Goal: Task Accomplishment & Management: Manage account settings

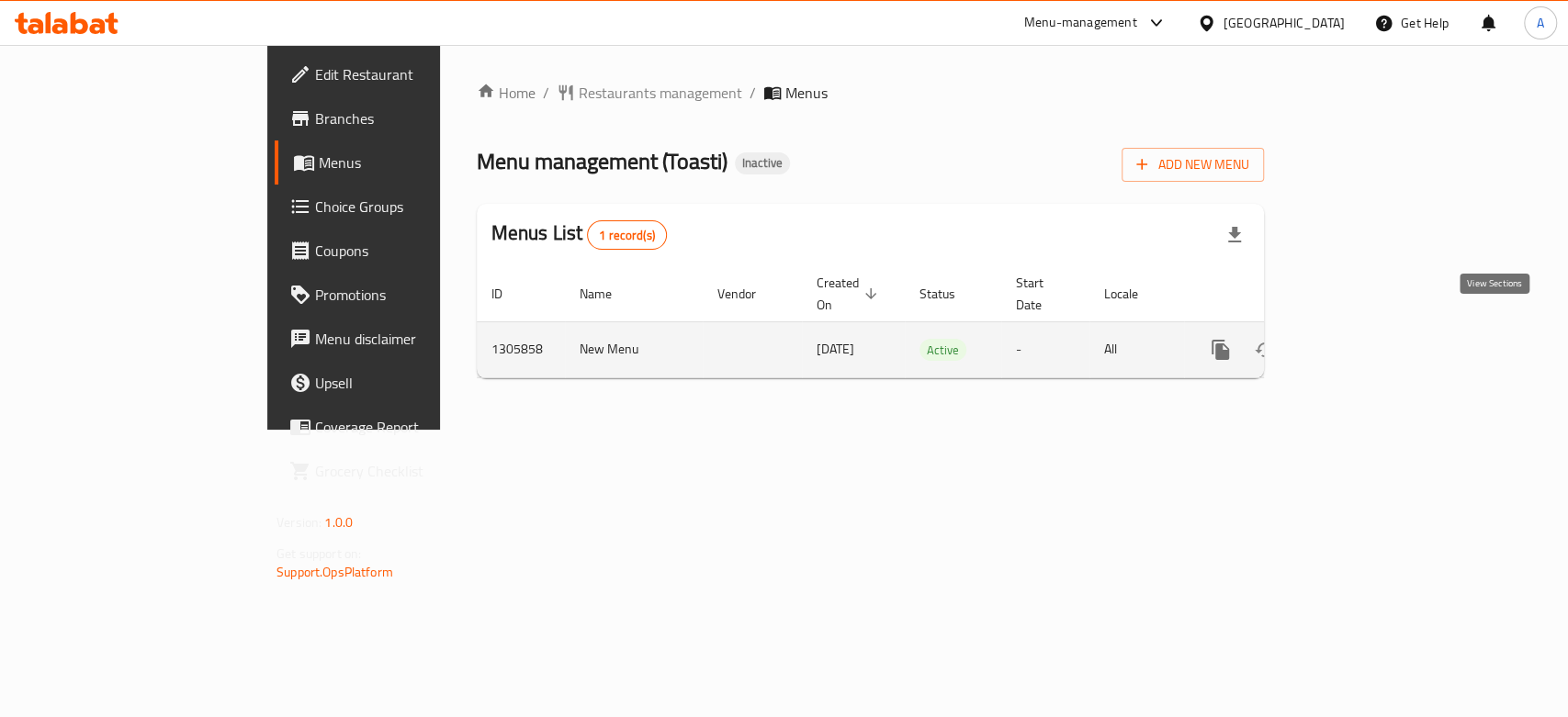
click at [1364, 339] on icon "enhanced table" at bounding box center [1353, 350] width 22 height 22
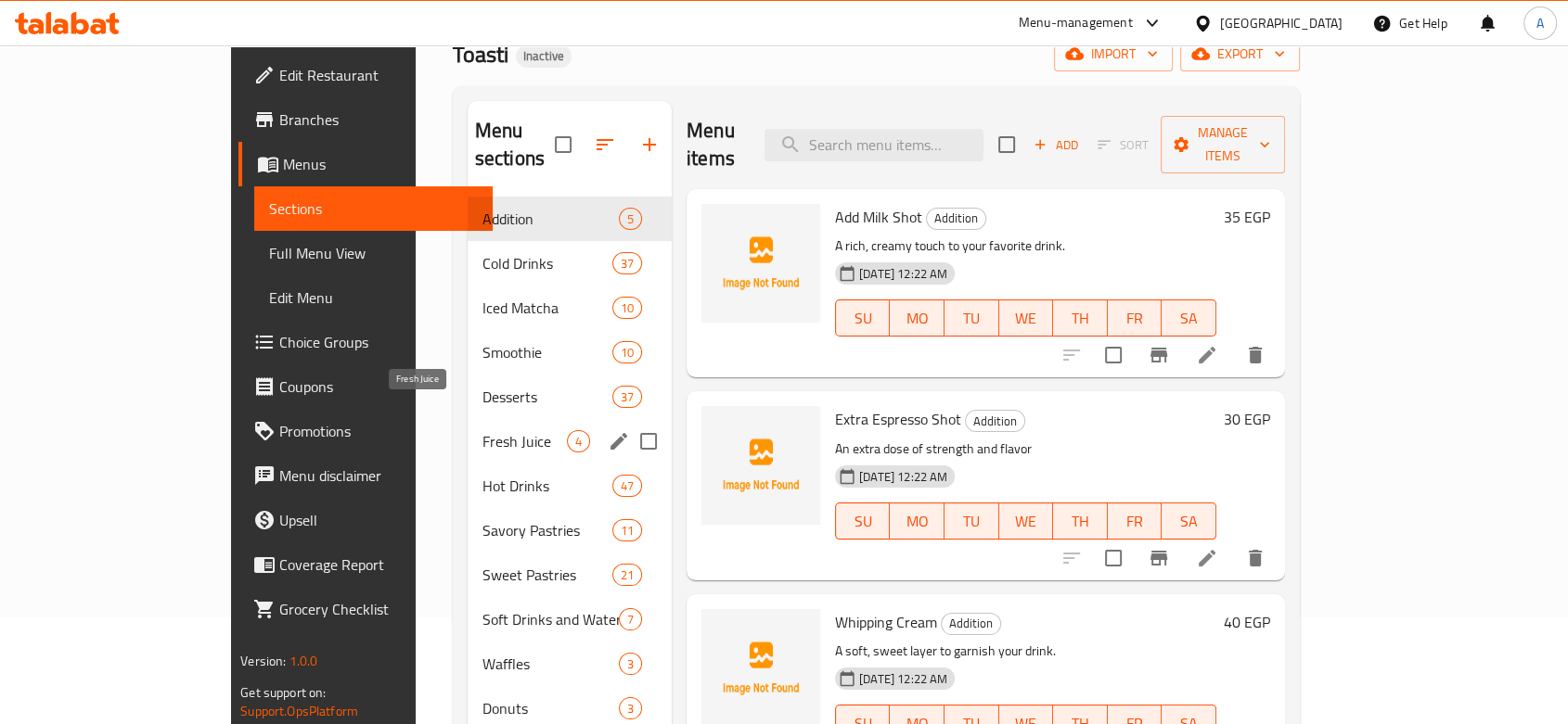
scroll to position [259, 0]
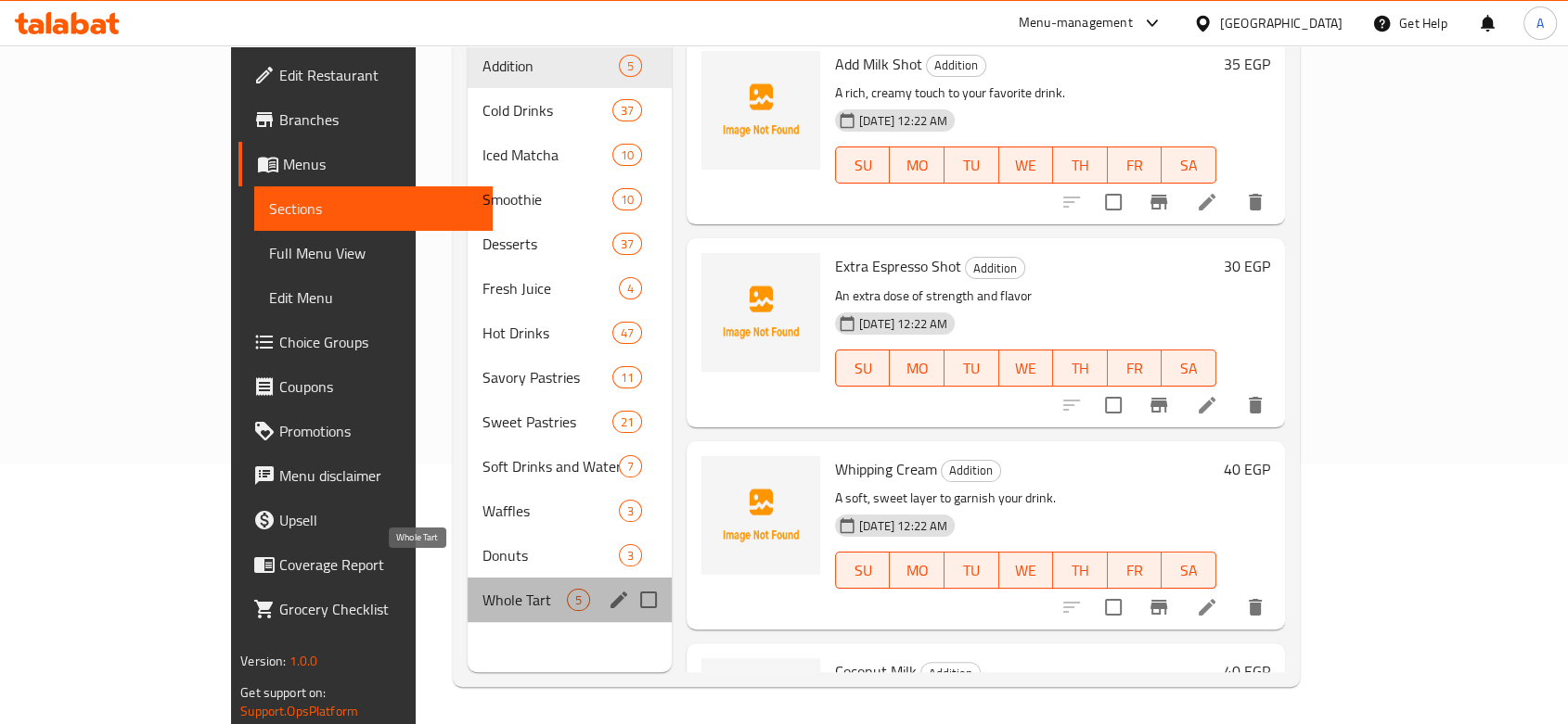
click at [483, 589] on span "Whole Tart" at bounding box center [525, 600] width 84 height 22
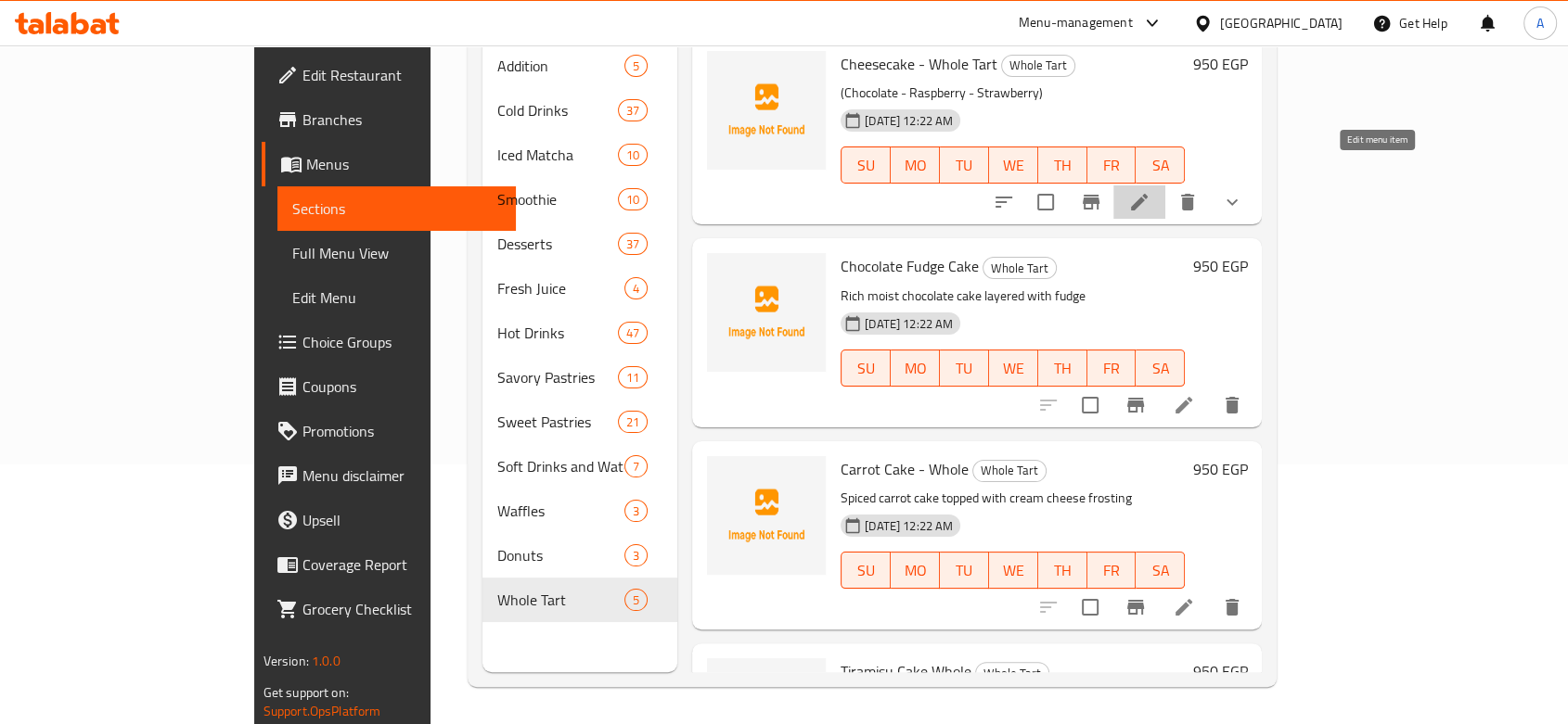
click at [1151, 191] on icon at bounding box center [1140, 202] width 22 height 22
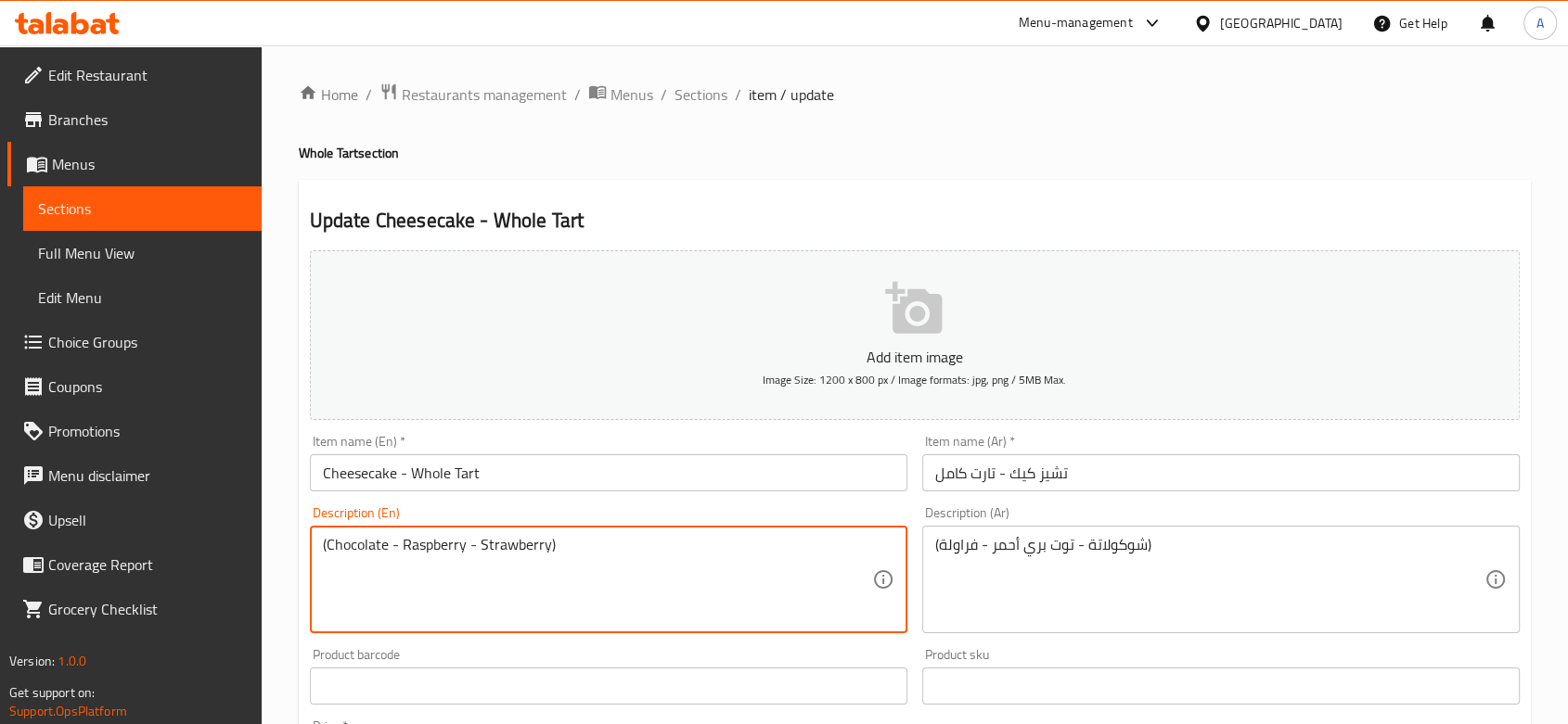
paste textarea "Creamy cheesecake with your choice of topping (Chocolate / Raspberry / Strawber…"
drag, startPoint x: 621, startPoint y: 549, endPoint x: 853, endPoint y: 548, distance: 232.0
click at [853, 548] on textarea "Creamy cheesecake with your choice of topping (Chocolate / Raspberry / Strawber…" at bounding box center [597, 580] width 550 height 88
click at [858, 545] on textarea "Creamy cheesecake with your choice of topping (Chocolate - Raspberry - Strawber…" at bounding box center [597, 580] width 550 height 88
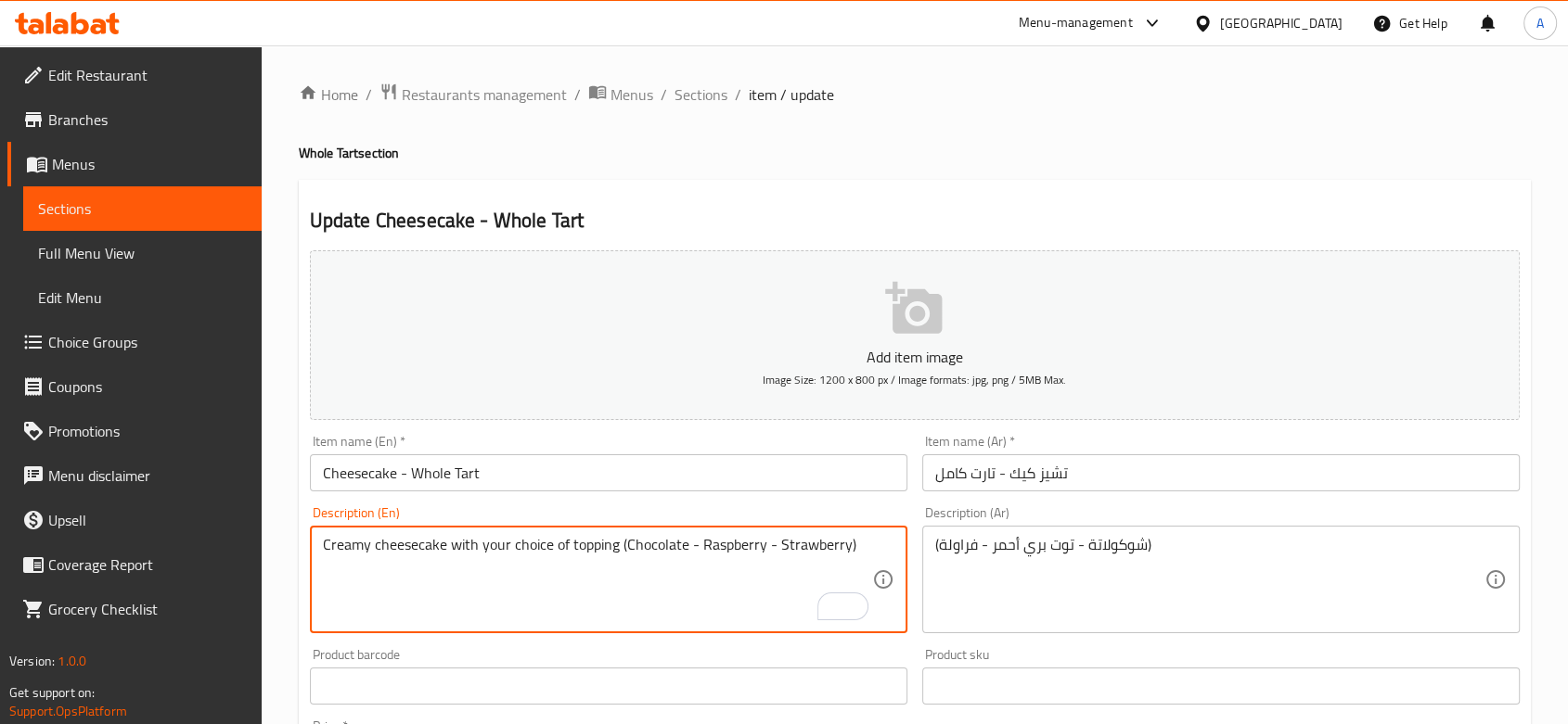
click at [858, 545] on textarea "Creamy cheesecake with your choice of topping (Chocolate - Raspberry - Strawber…" at bounding box center [597, 580] width 550 height 88
click at [679, 585] on textarea "cz" at bounding box center [597, 580] width 550 height 88
type textarea "c"
paste textarea "Creamy cheesecake with your choice of topping (Chocolate / Raspberry / Strawber…"
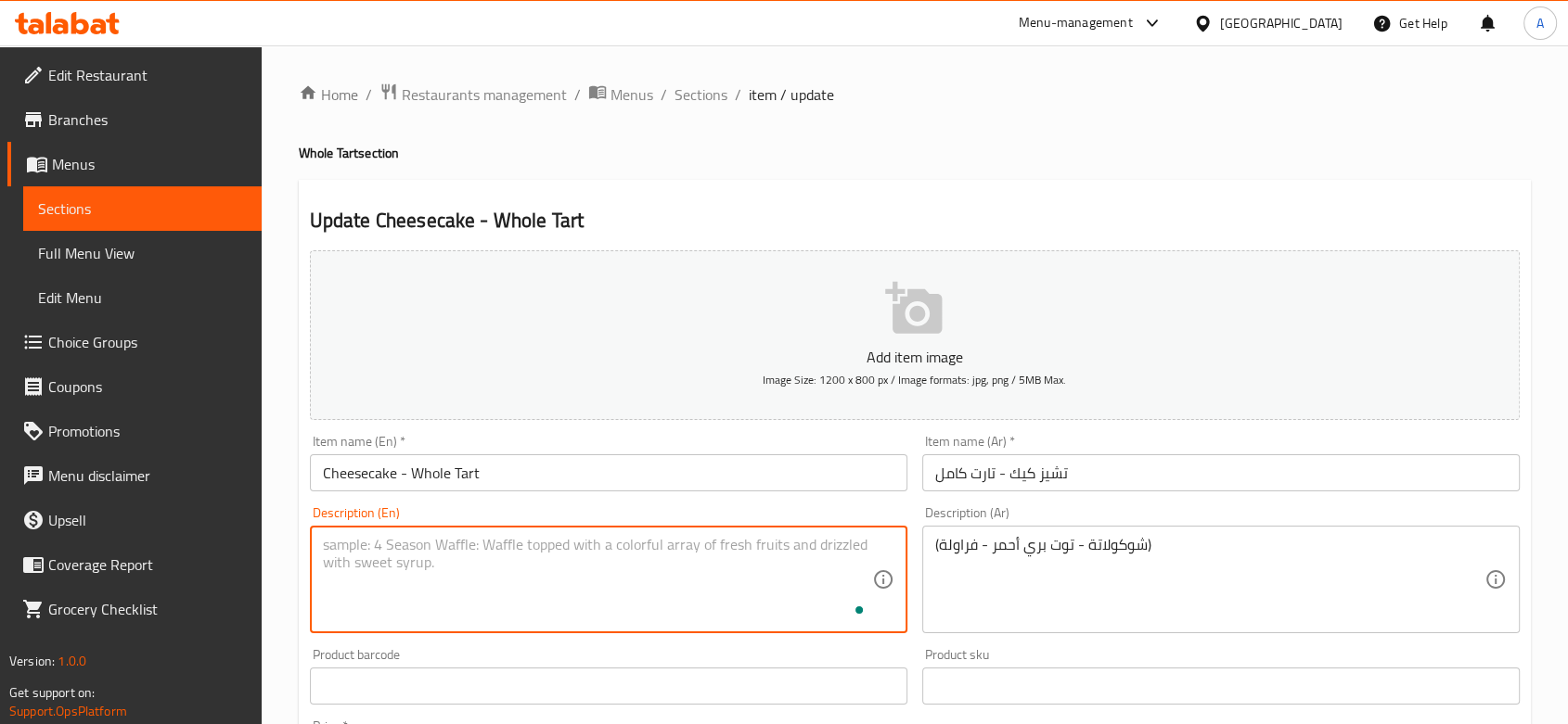
type textarea "Creamy cheesecake with your choice of topping (Chocolate / Raspberry / Strawber…"
click at [657, 567] on textarea "Creamy cheesecake with your choice of topping (Chocolate - Raspberry - Strawber…" at bounding box center [597, 580] width 550 height 88
click at [657, 554] on textarea "Creamy cheesecake with your choice of topping (Chocolate - Raspberry - Strawber…" at bounding box center [597, 580] width 550 height 88
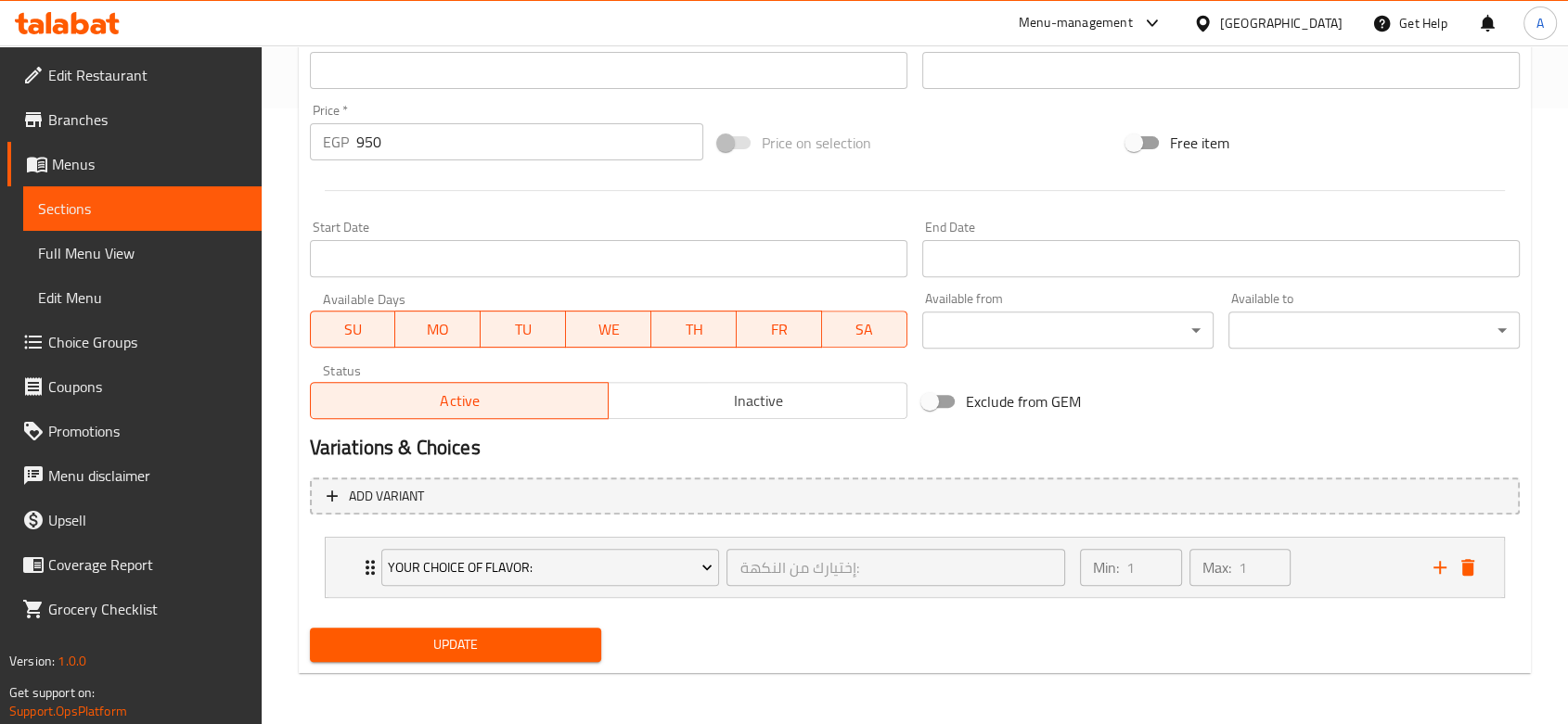
type textarea "Creamy cheesecake with your choice of topping (Chocolate - Raspberry - Strawber…"
click at [488, 659] on button "Update" at bounding box center [455, 645] width 291 height 35
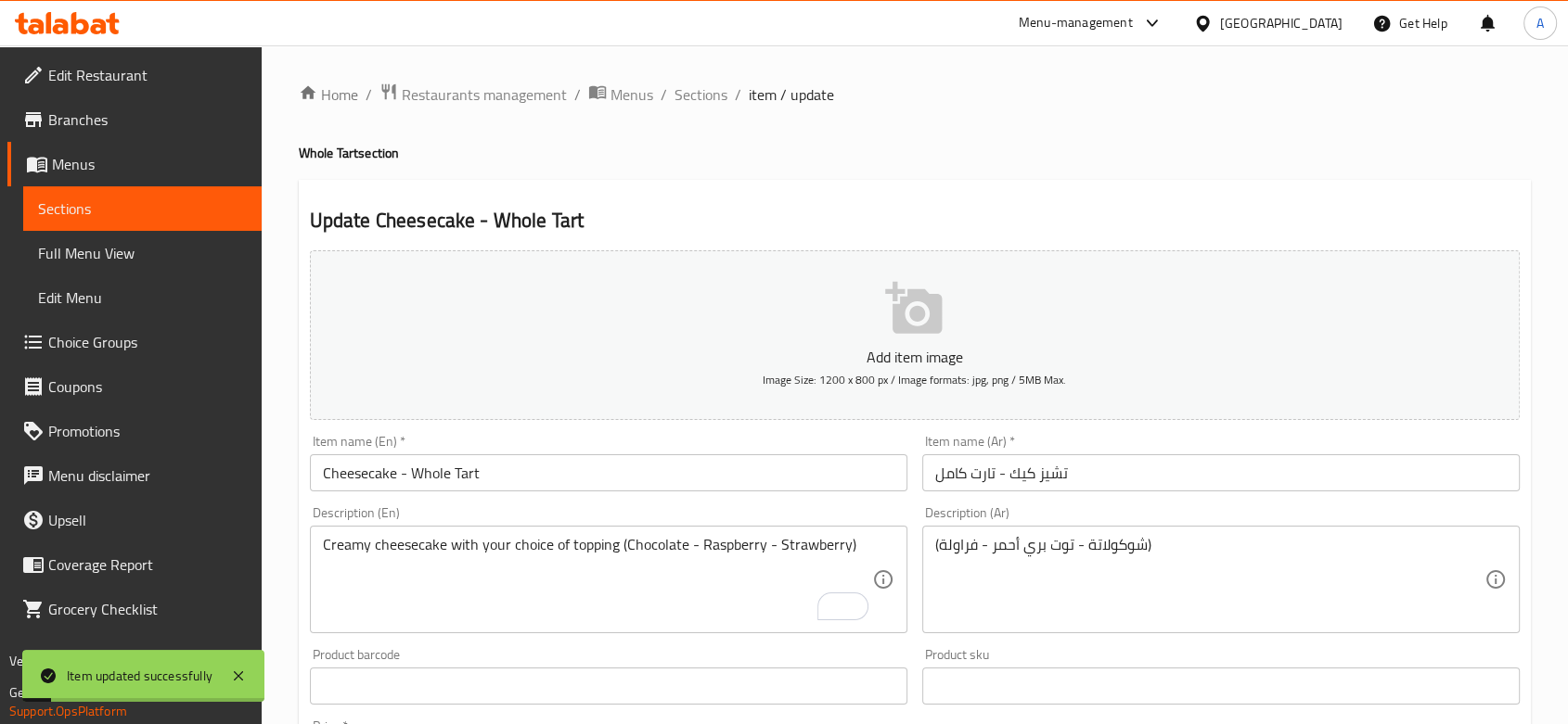
click at [1044, 589] on textarea "(شوكولاتة - توت بري أحمر - فراولة)" at bounding box center [1210, 580] width 550 height 88
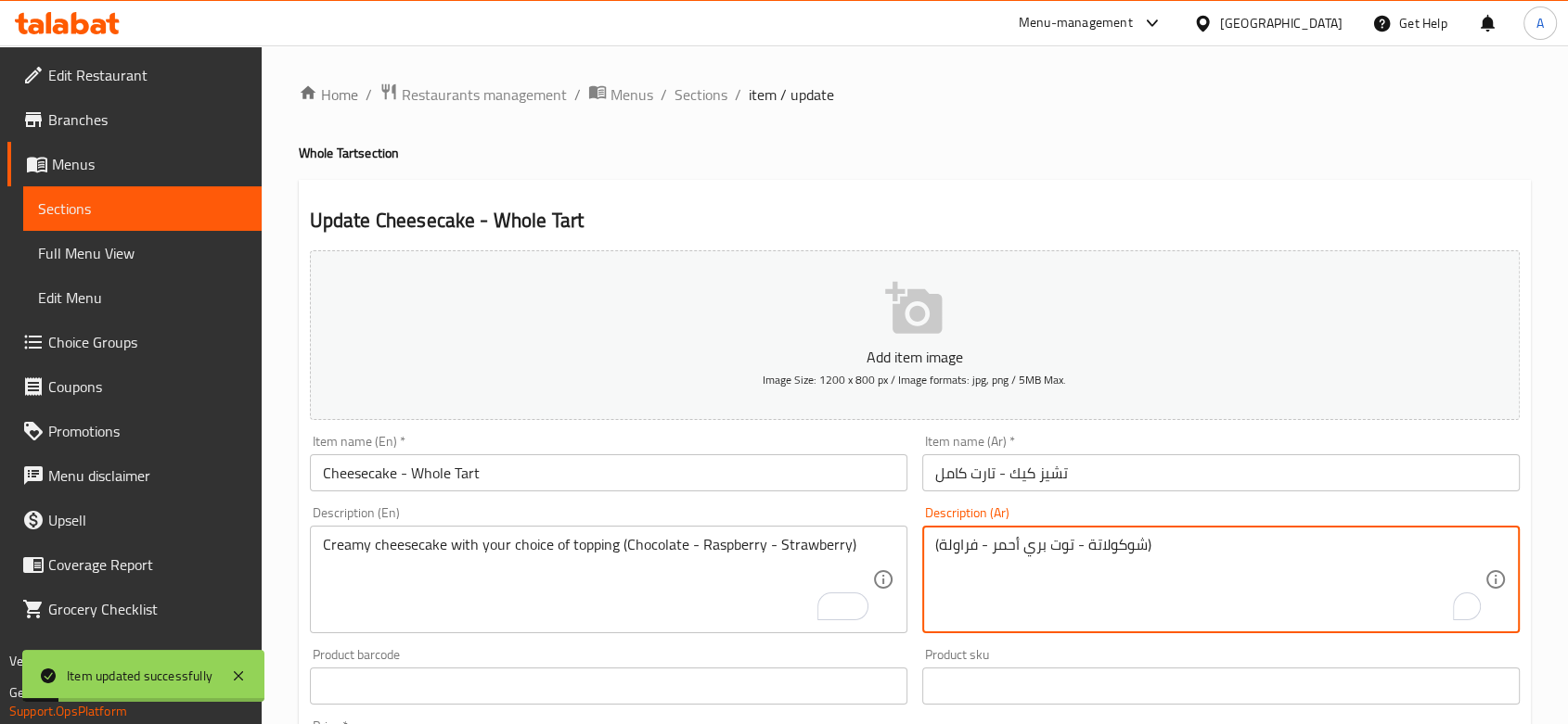
click at [1044, 589] on textarea "(شوكولاتة - توت بري أحمر - فراولة)" at bounding box center [1210, 580] width 550 height 88
click at [1187, 554] on textarea "(شوكولاتة - توت بري أحمر - فراولة)" at bounding box center [1210, 580] width 550 height 88
paste textarea "تشيز [PERSON_NAME] مع اختيارك من الإضافات (شوكولاتة - توت - فراولة)"
drag, startPoint x: 1224, startPoint y: 546, endPoint x: 1161, endPoint y: 550, distance: 63.1
click at [1161, 550] on textarea "(شوكولاتة - توت بري أحمر - فراولة)تشيز كيك كريمي مع اختيارك من الإضافات (شوكولا…" at bounding box center [1210, 580] width 550 height 88
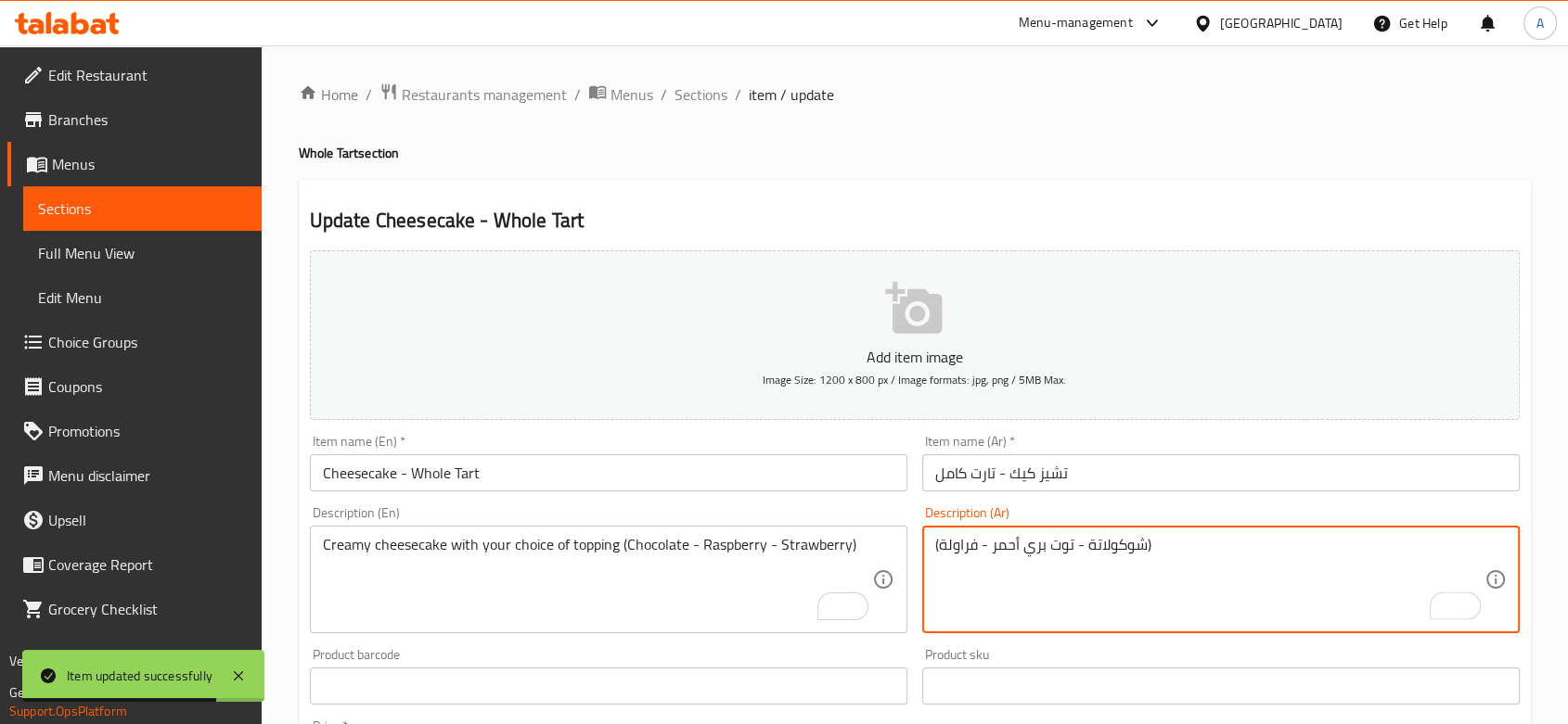
click at [1139, 562] on textarea "(شوكولاتة - توت بري أحمر - فراولة)" at bounding box center [1210, 580] width 550 height 88
click at [1169, 553] on textarea "(شوكولاتة - توت بري أحمر - فراولة)" at bounding box center [1210, 580] width 550 height 88
click at [1166, 567] on textarea "(شوكولاتة - توت بري أحمر - فراولة)" at bounding box center [1210, 580] width 550 height 88
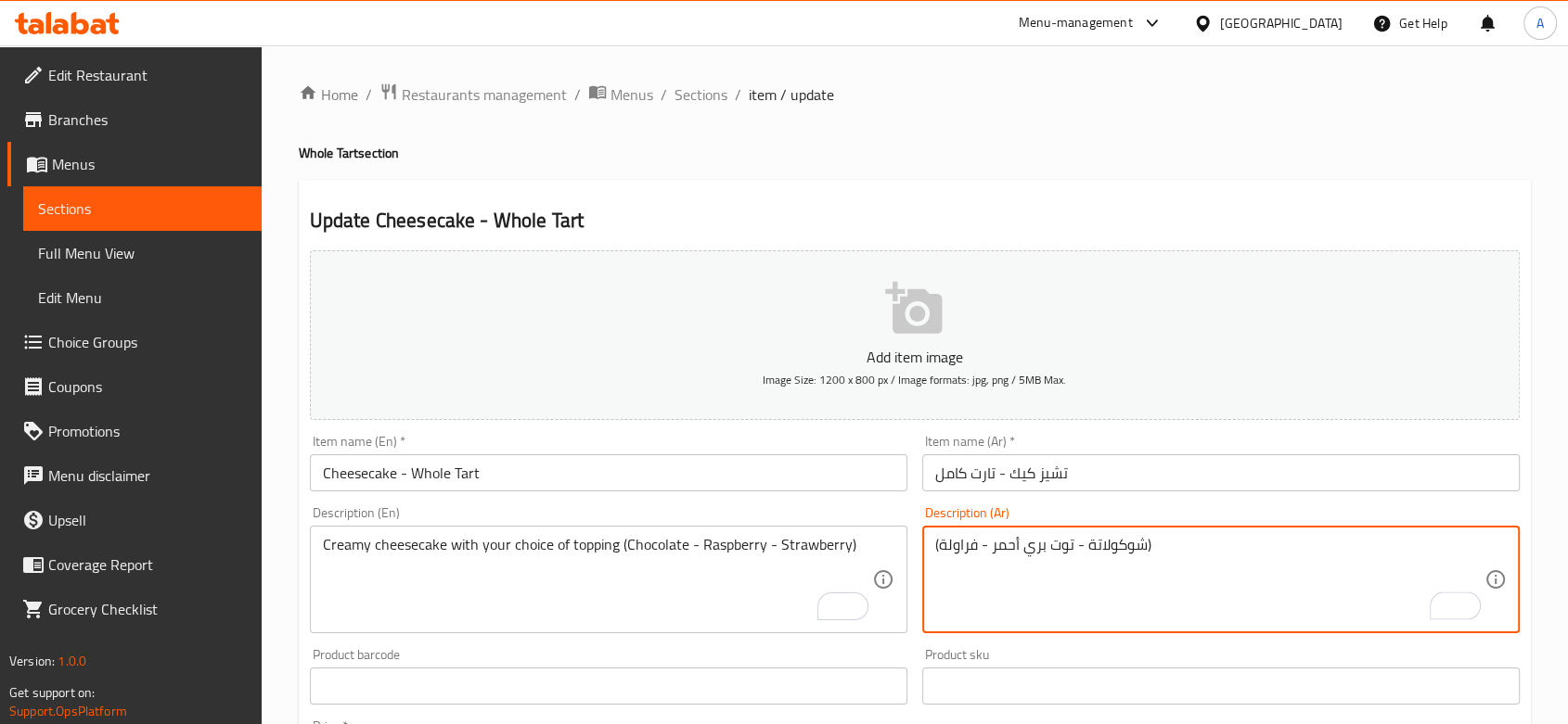
paste textarea "تشيز [PERSON_NAME] مع اختيارك من الإضافات (شوكولاتة - توت - فراولة)"
type textarea "(شوكولاتة - توت بري أحمر - فراولة)"
click at [999, 578] on textarea "(شوكولاتة - توت بري أحمر - فراولة)" at bounding box center [1210, 580] width 550 height 88
drag, startPoint x: 1183, startPoint y: 554, endPoint x: 909, endPoint y: 553, distance: 274.0
click at [909, 553] on div "Add item image Image Size: 1200 x 800 px / Image formats: jpg, png / 5MB Max. I…" at bounding box center [915, 642] width 1225 height 800
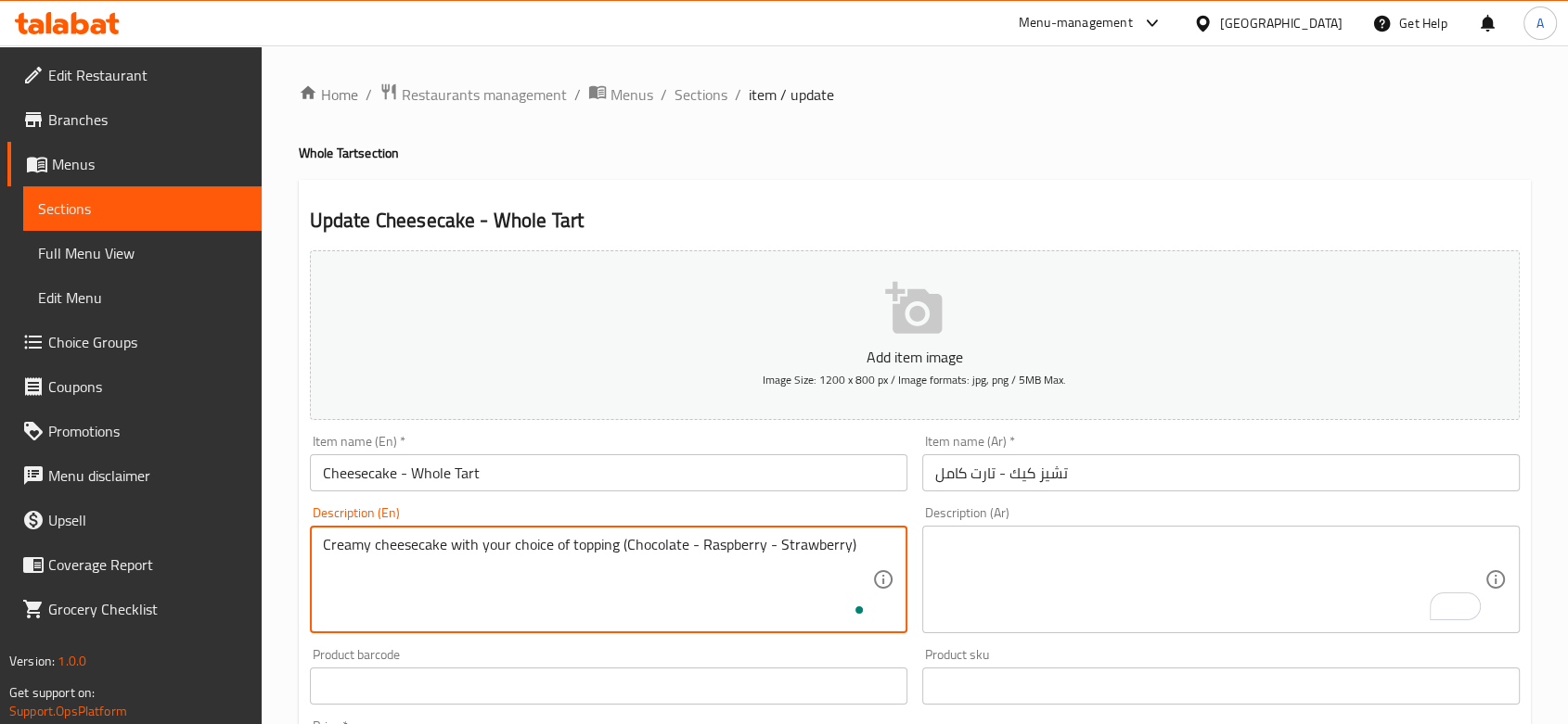
paste textarea "(شوكولاتة - توت بري أحمر - فراولة)"
type textarea "Creamy cheesecake with your choice of topping (Chocolate - Raspberry - Strawber…"
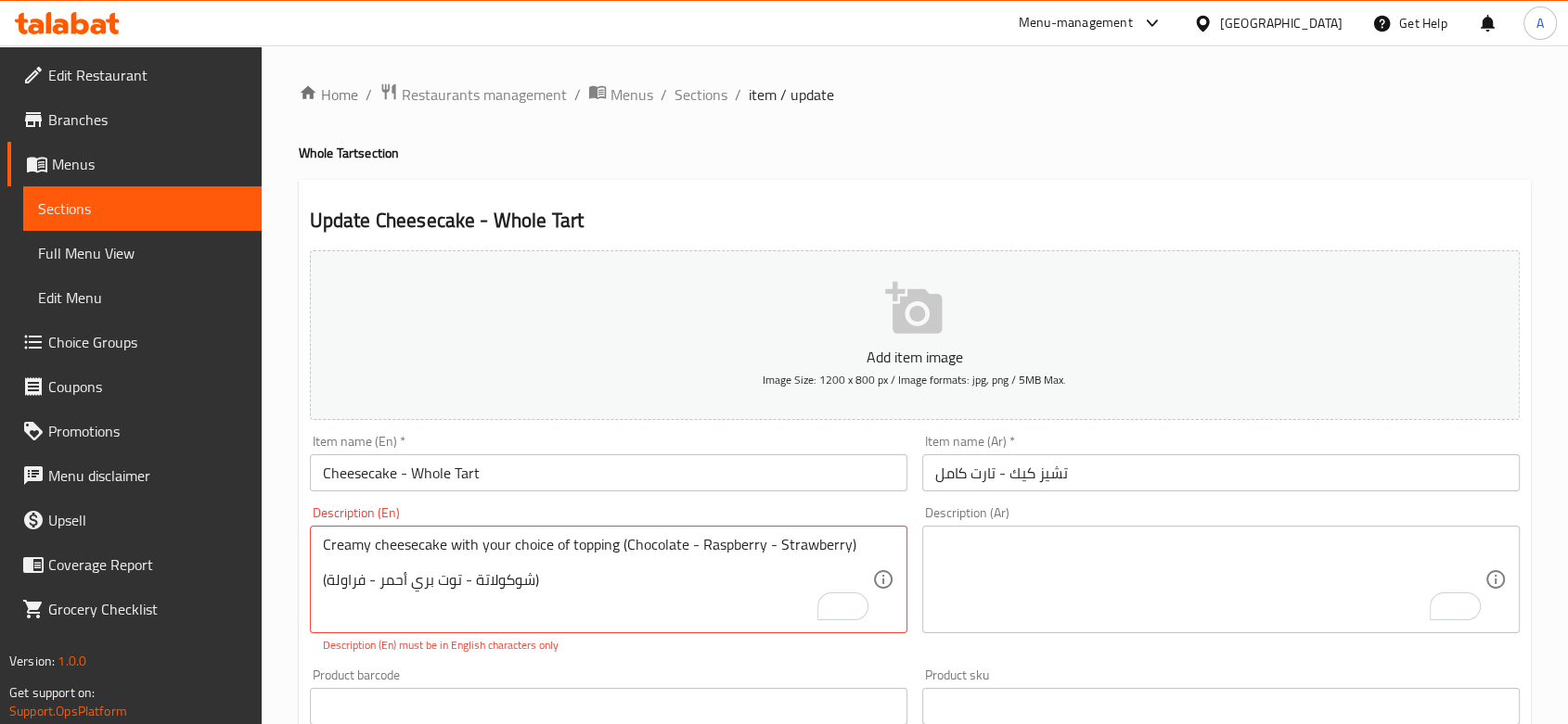
click at [1170, 531] on div "Description (Ar)" at bounding box center [1221, 579] width 597 height 107
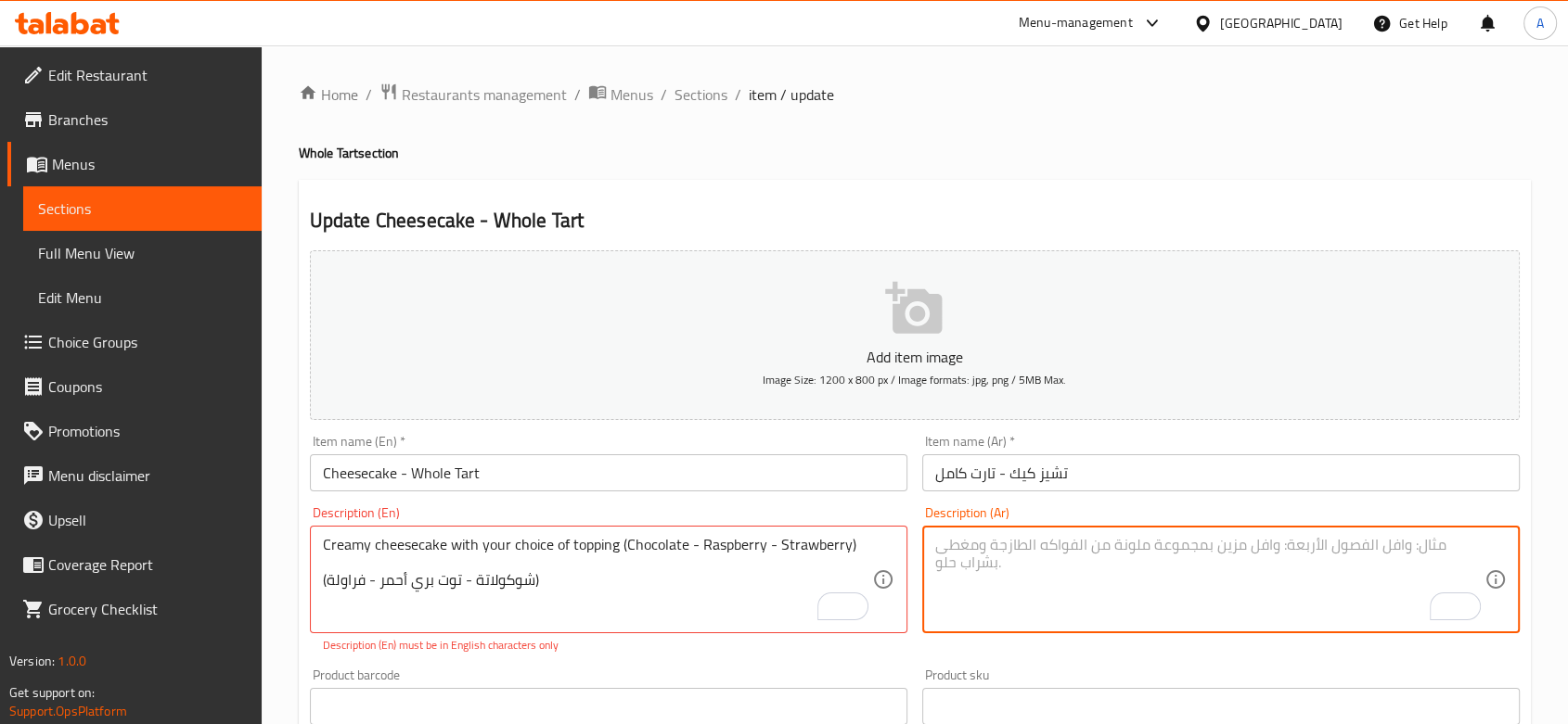
paste textarea "تشيز [PERSON_NAME] مع اختيارك من الإضافات (شوكولاتة - توت - فراولة)"
drag, startPoint x: 1092, startPoint y: 542, endPoint x: 718, endPoint y: 515, distance: 375.0
click at [718, 515] on div "Add item image Image Size: 1200 x 800 px / Image formats: jpg, png / 5MB Max. I…" at bounding box center [915, 652] width 1225 height 820
type textarea "تشيز [PERSON_NAME] مع اختيارك من الإضافات"
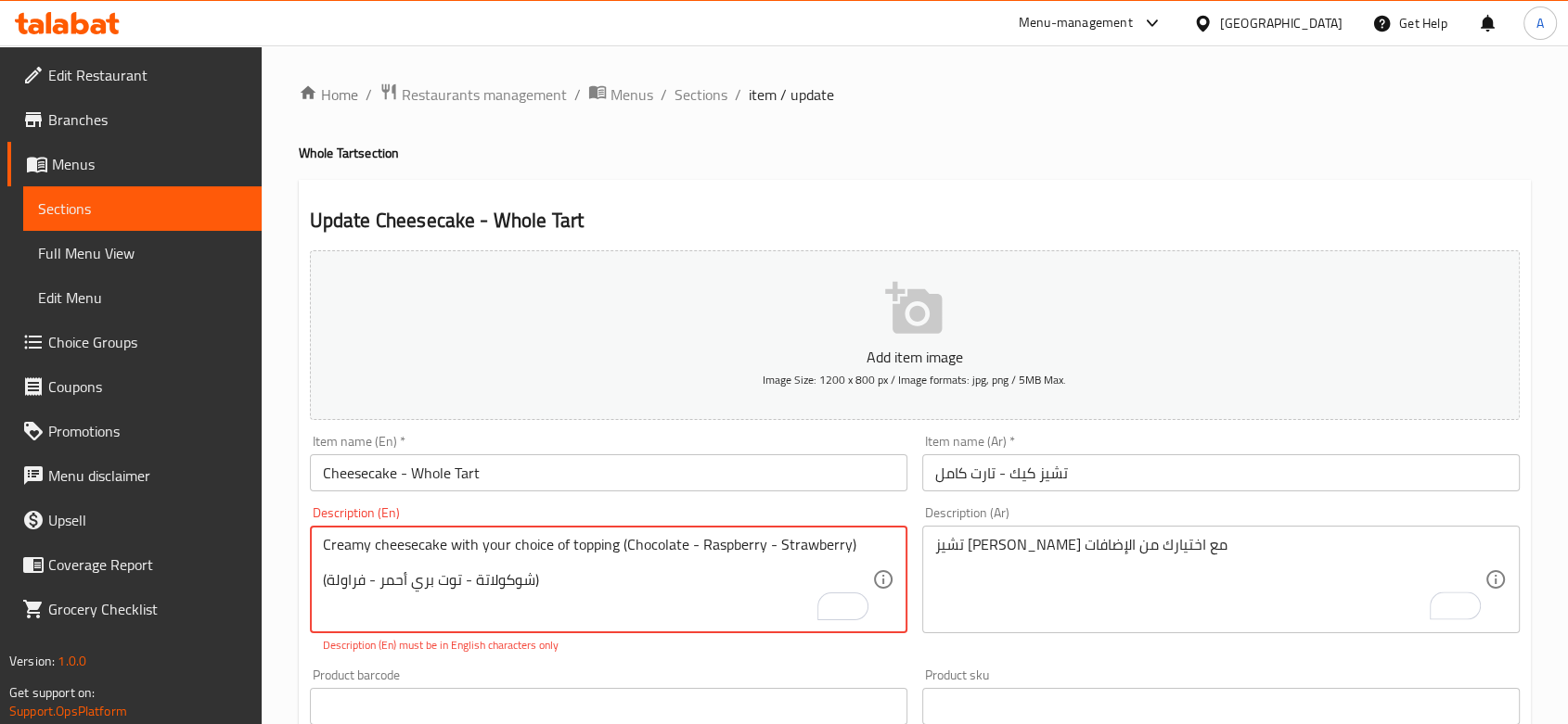
drag, startPoint x: 587, startPoint y: 588, endPoint x: 391, endPoint y: 578, distance: 196.3
click at [478, 575] on textarea "Creamy cheesecake with your choice of topping (Chocolate - Raspberry - Strawber…" at bounding box center [597, 580] width 550 height 88
type textarea "Creamy cheesecake with your choice of topping (Chocolate - Raspberry - Strawber…"
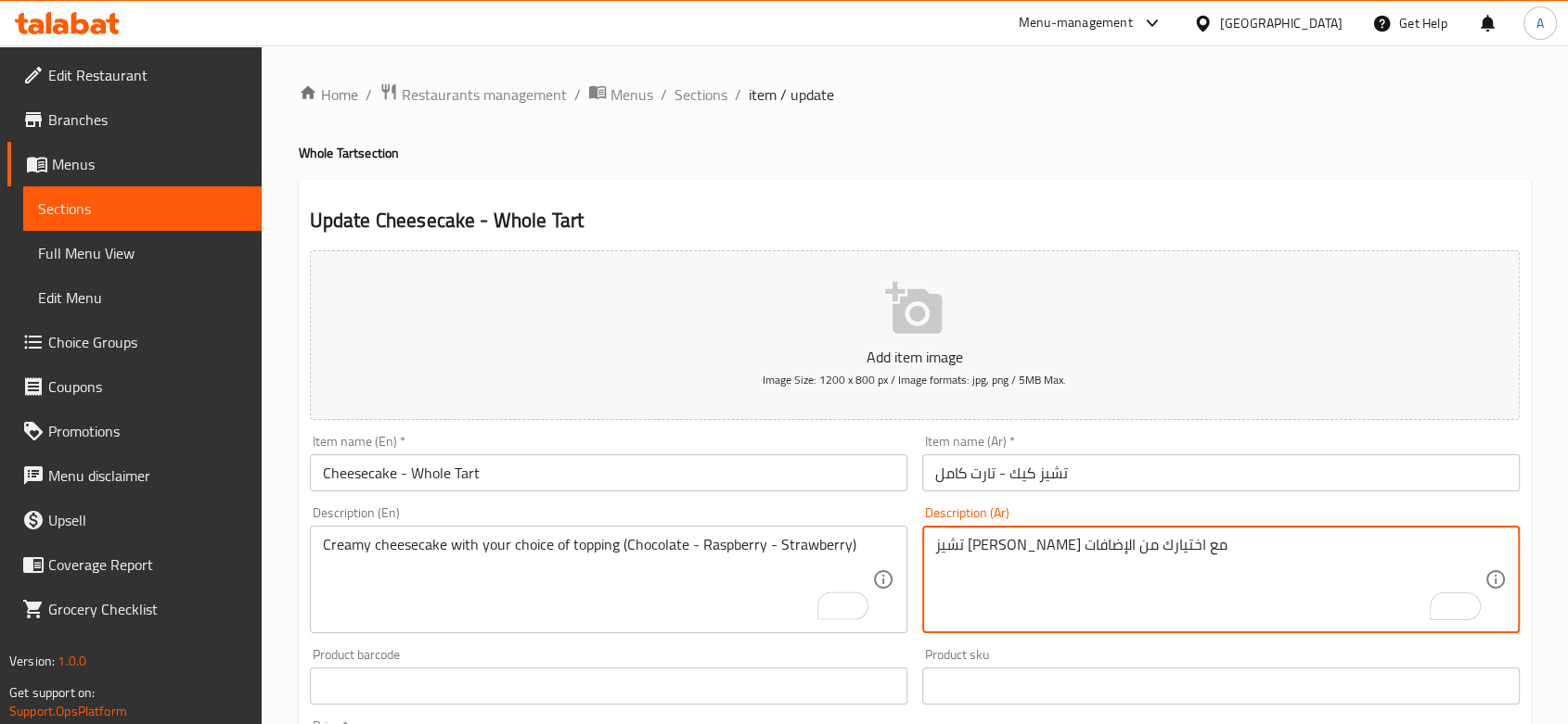
paste textarea "(شوكولاتة - توت بري أحمر - فراولة)"
type textarea "تشيز [PERSON_NAME] مع اختيارك من الإضافات (شوكولاتة - توت بري أحمر - فراولة)"
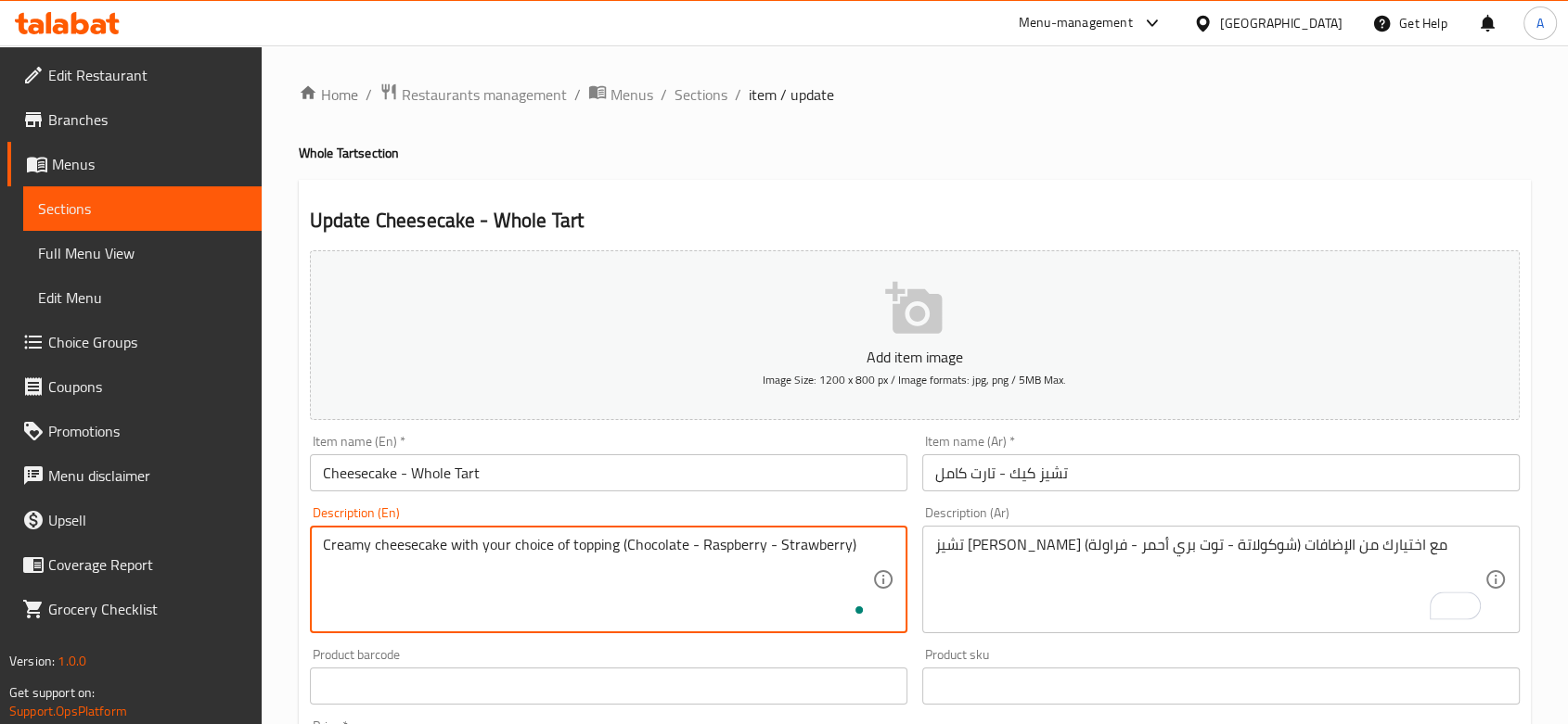
scroll to position [616, 0]
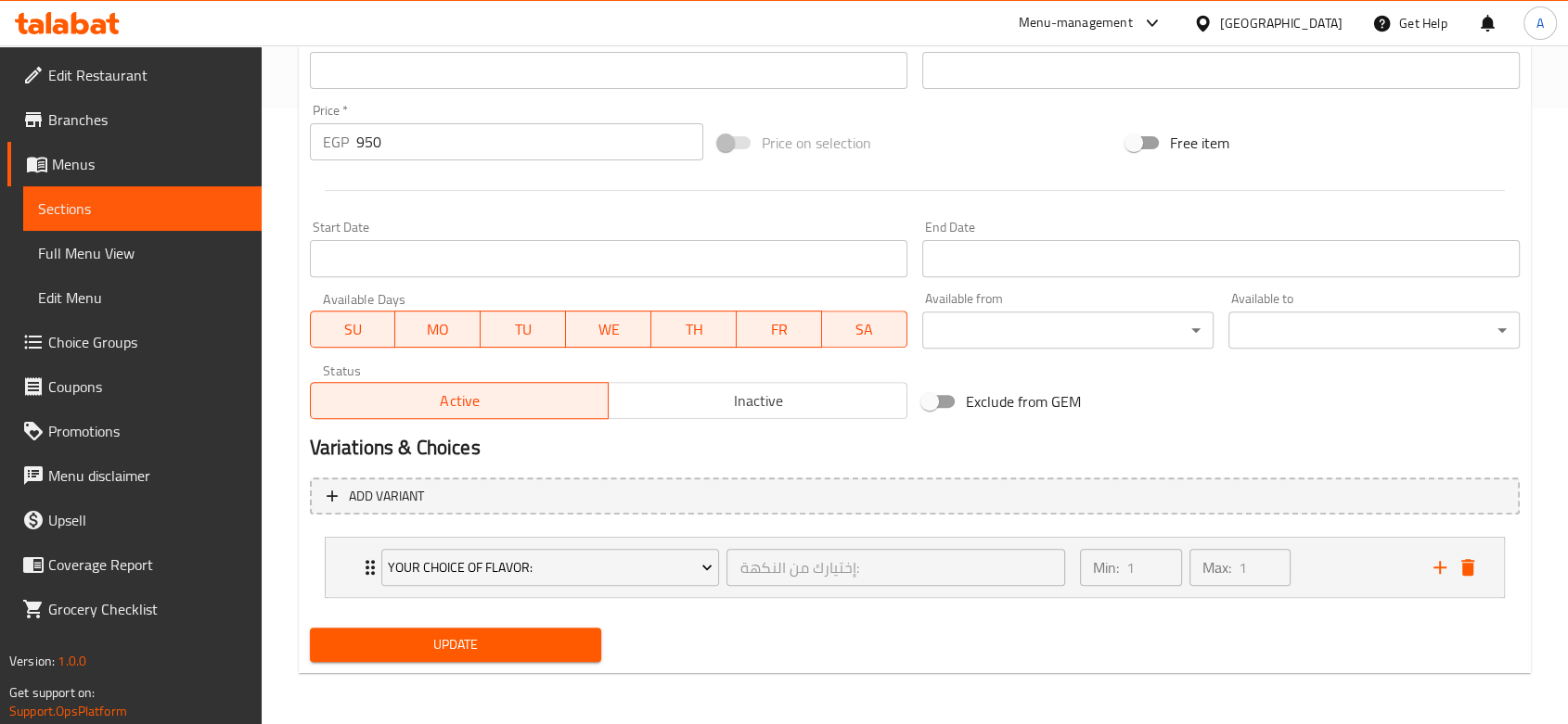
type textarea "Creamy cheesecake with your choice of topping (Chocolate - Raspberry - Strawber…"
click at [512, 631] on button "Update" at bounding box center [455, 645] width 291 height 35
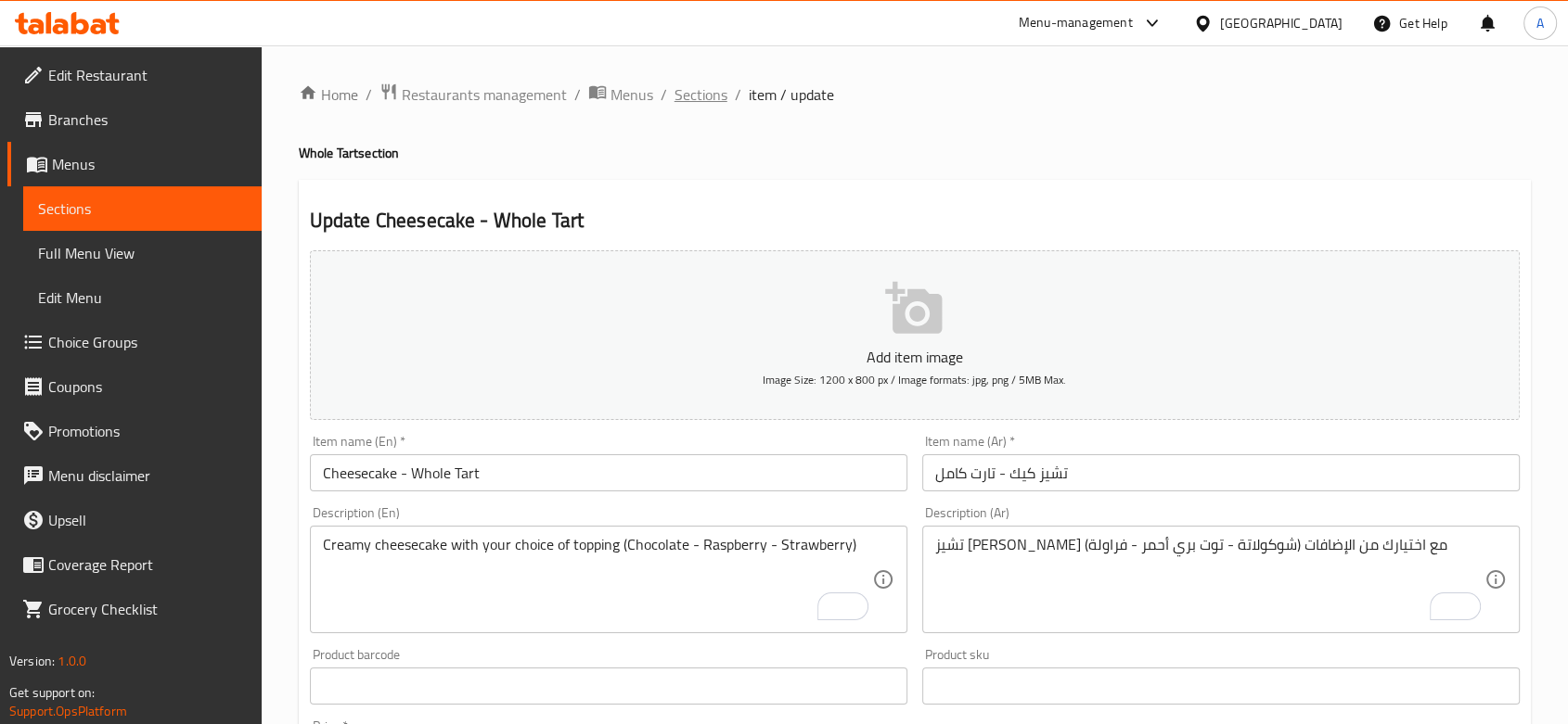
click at [700, 102] on span "Sections" at bounding box center [701, 94] width 53 height 22
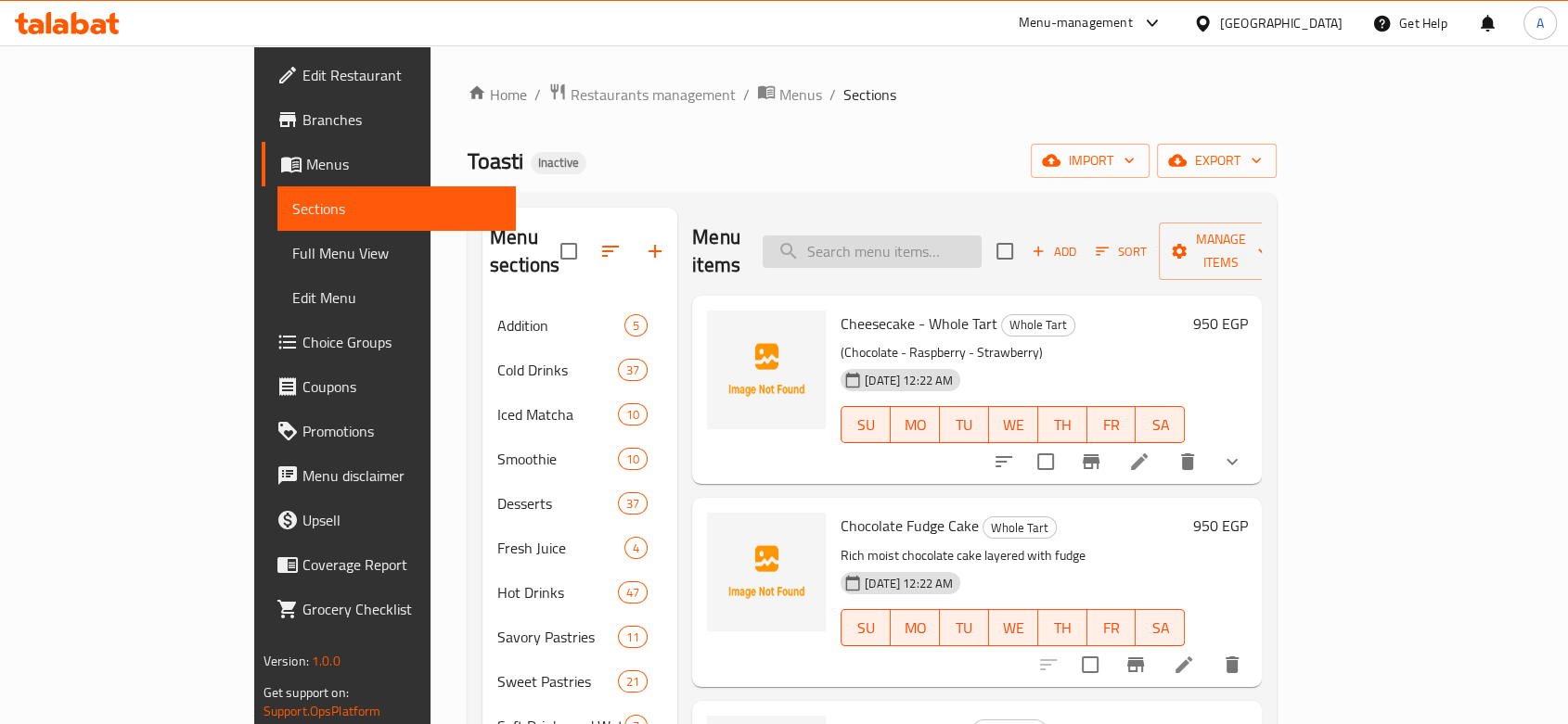
click at [908, 244] on input "search" at bounding box center [872, 252] width 219 height 33
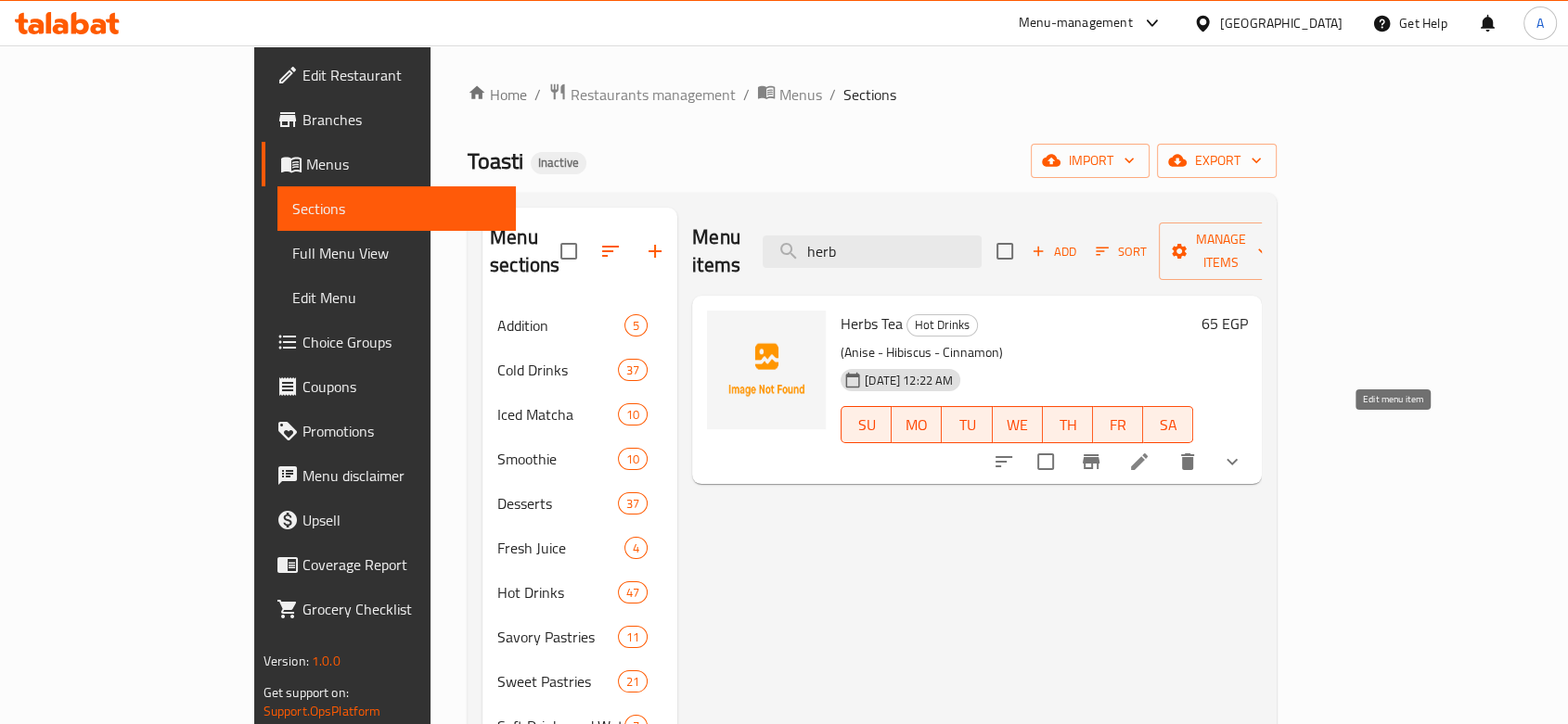
type input "herb"
click at [1151, 451] on icon at bounding box center [1140, 462] width 22 height 22
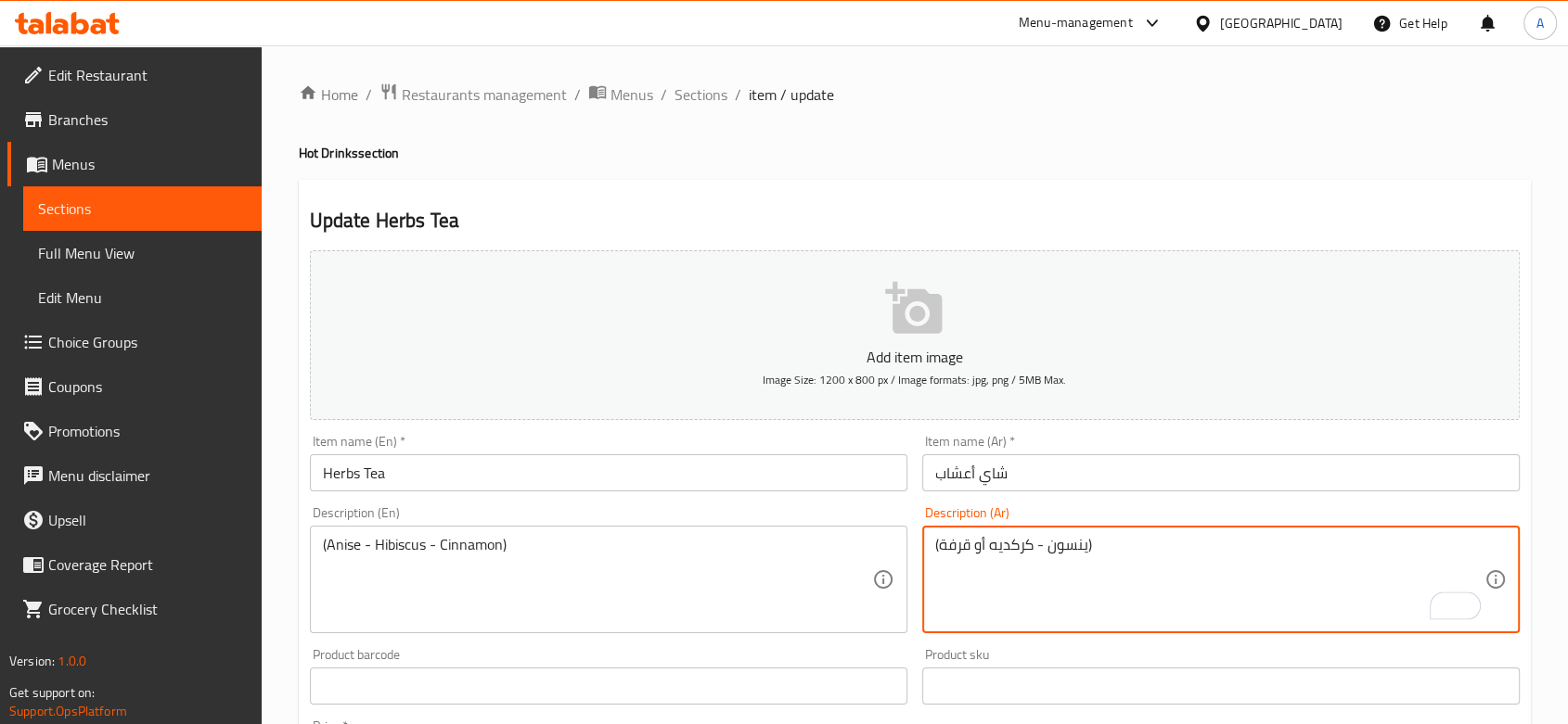
type textarea "(ينسون - كركديه أو قرفة)"
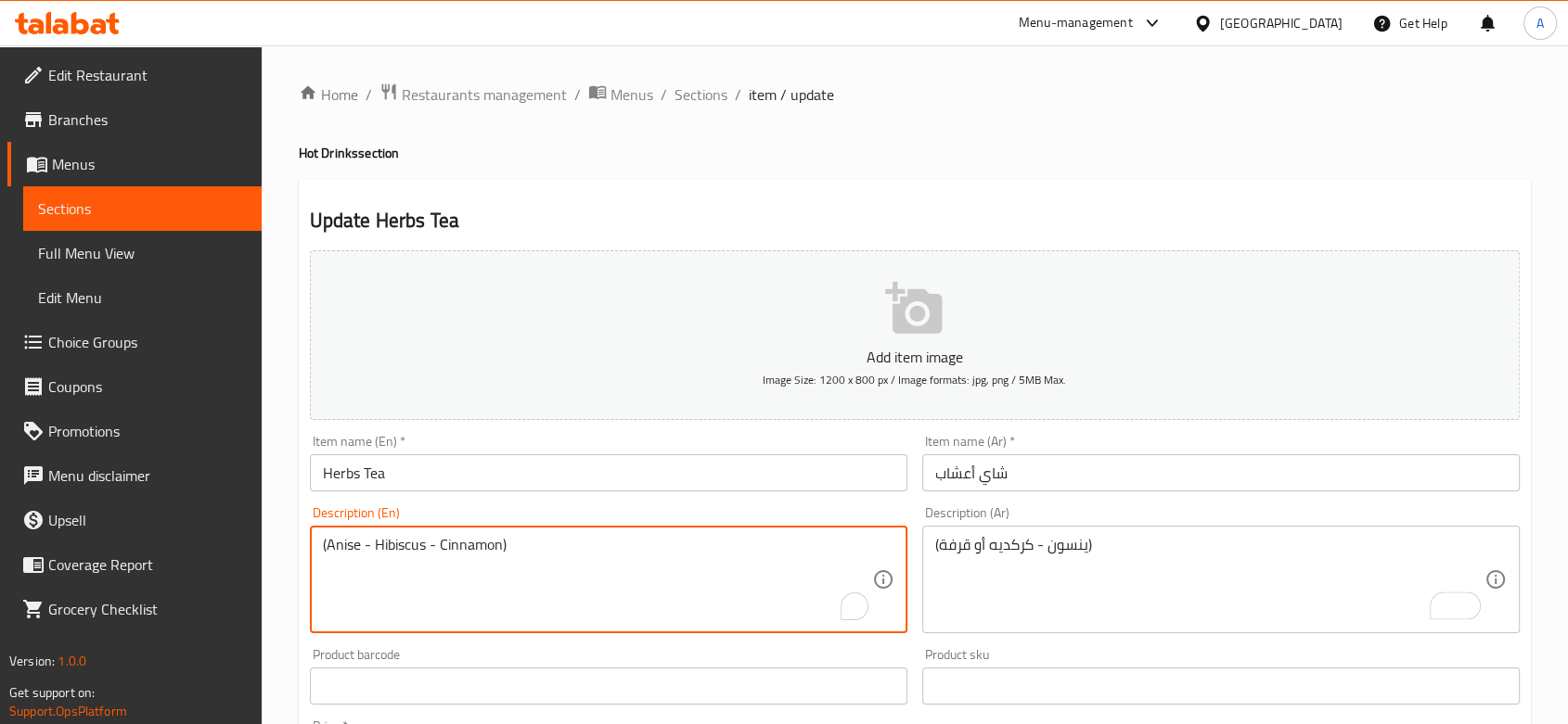
click at [430, 547] on textarea "(Anise - Hibiscus - Cinnamon)" at bounding box center [597, 580] width 550 height 88
click at [437, 544] on textarea "(Anise - Hibiscus - Cinnamon)" at bounding box center [597, 580] width 550 height 88
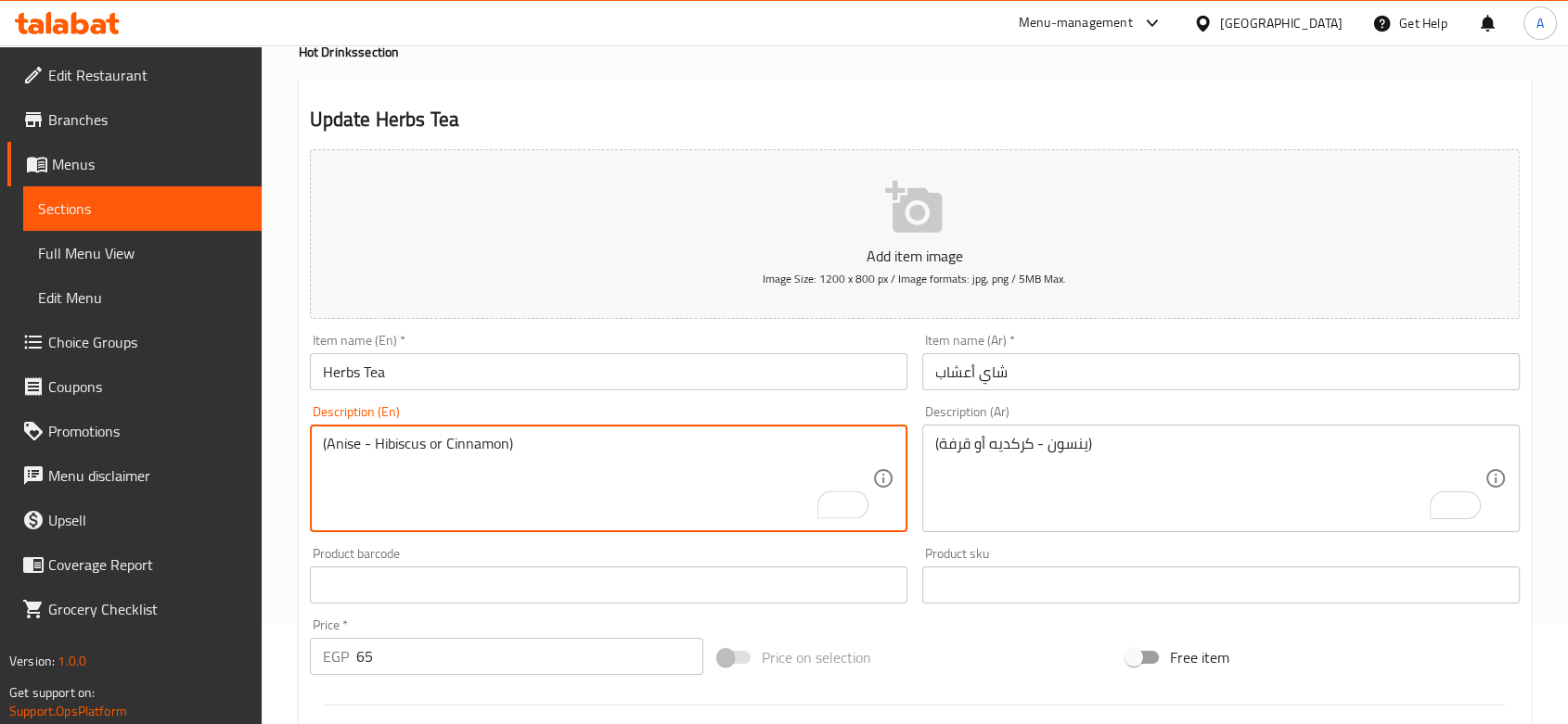
scroll to position [616, 0]
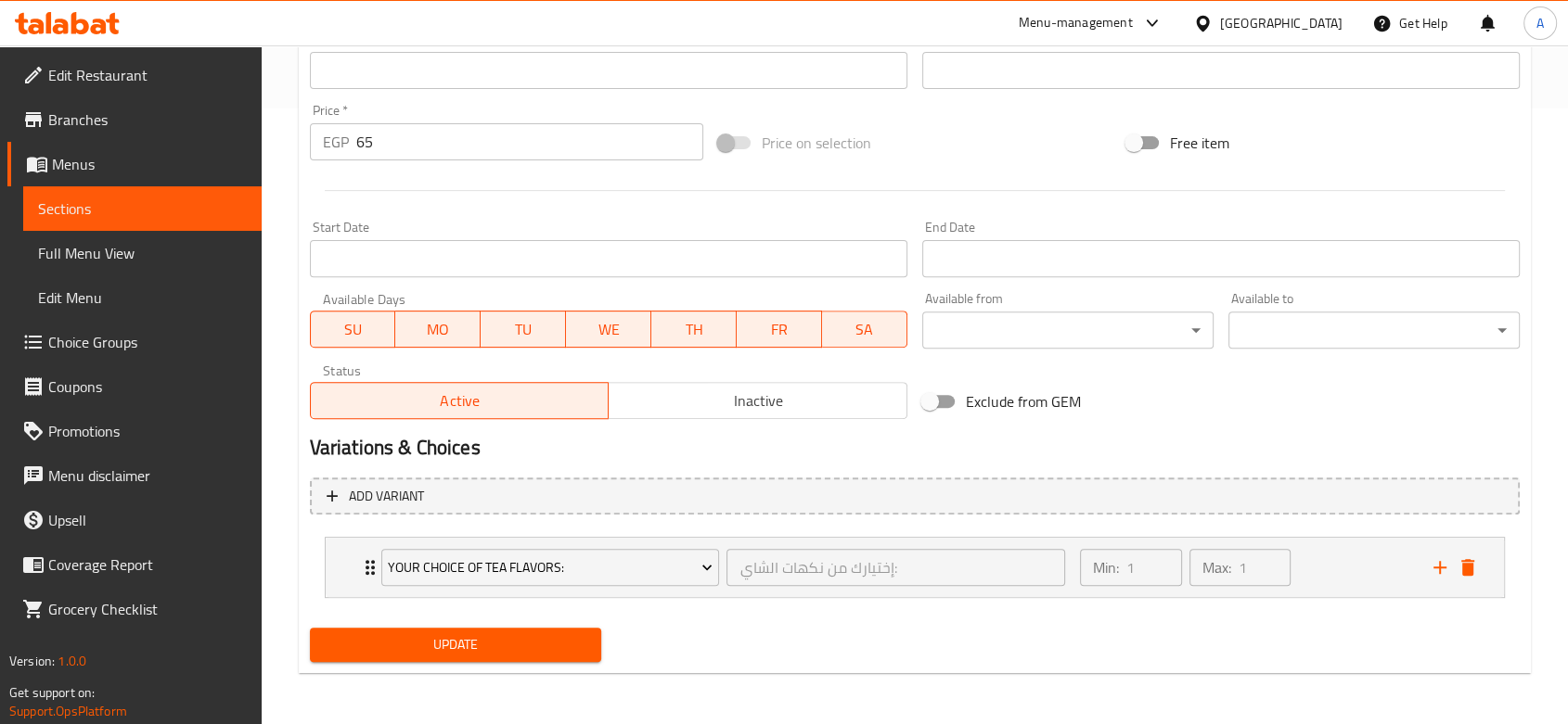
type textarea "(Anise - Hibiscus or Cinnamon)"
click at [591, 616] on div "Add variant Your Choice Of Tea Flavors: إختيارك من نكهات الشاي: ​ Min: 1 ​ Max:…" at bounding box center [915, 546] width 1225 height 151
click at [567, 635] on span "Update" at bounding box center [455, 645] width 261 height 23
